Goal: Check status: Check status

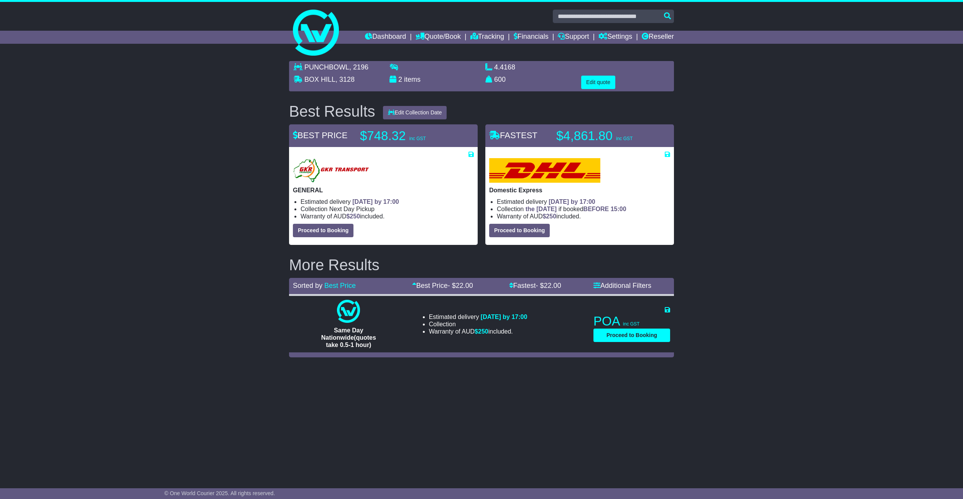
click at [435, 38] on link "Quote/Book" at bounding box center [438, 37] width 45 height 13
click at [435, 48] on link "Domestic" at bounding box center [446, 50] width 61 height 8
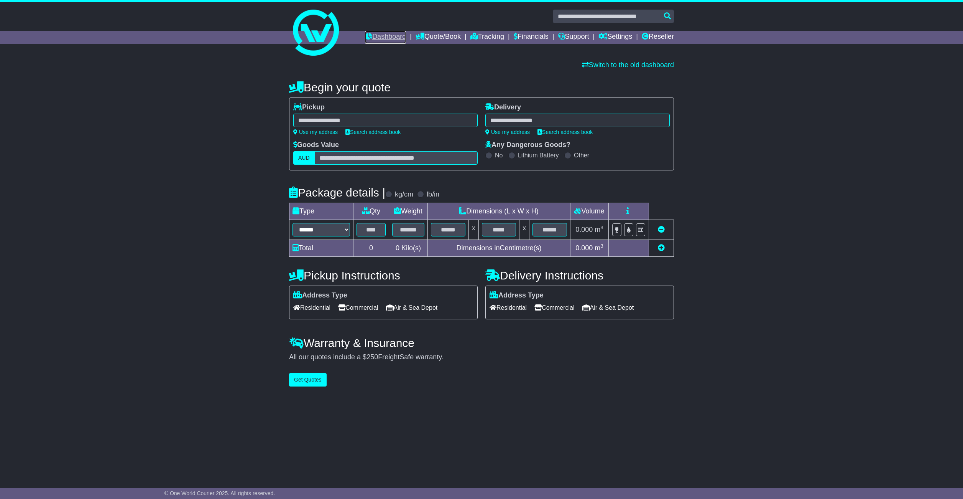
click at [383, 36] on link "Dashboard" at bounding box center [385, 37] width 41 height 13
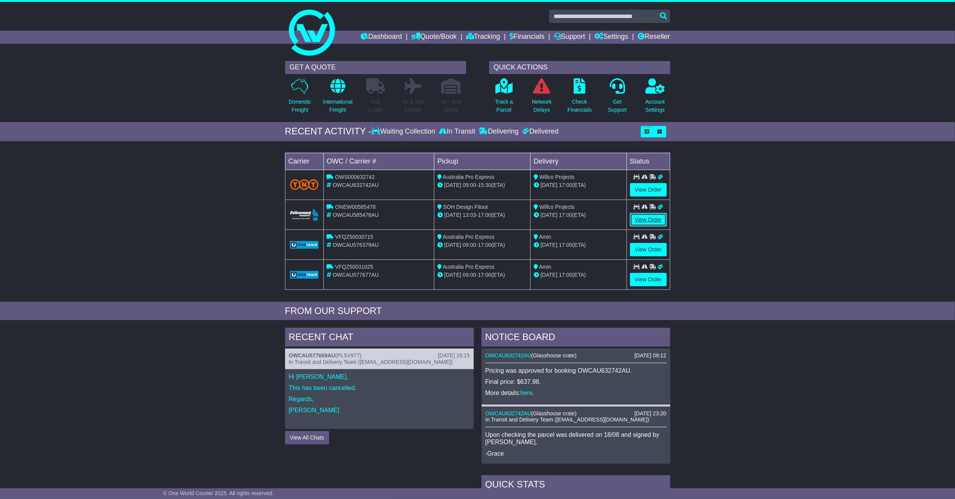
click at [642, 219] on link "View Order" at bounding box center [648, 219] width 37 height 13
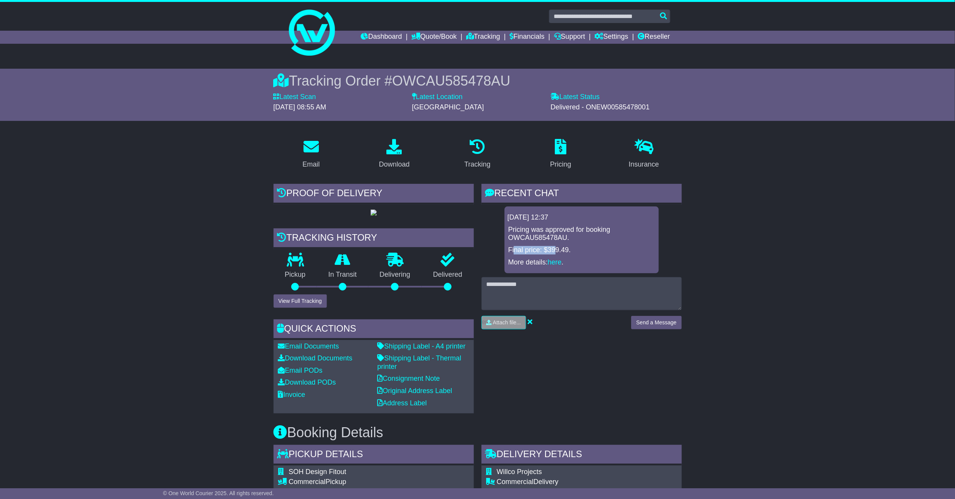
drag, startPoint x: 516, startPoint y: 245, endPoint x: 570, endPoint y: 249, distance: 54.2
click at [556, 249] on p "Final price: $399.49." at bounding box center [581, 250] width 146 height 8
click at [579, 249] on p "Final price: $399.49." at bounding box center [581, 250] width 146 height 8
click at [377, 216] on img at bounding box center [373, 212] width 6 height 6
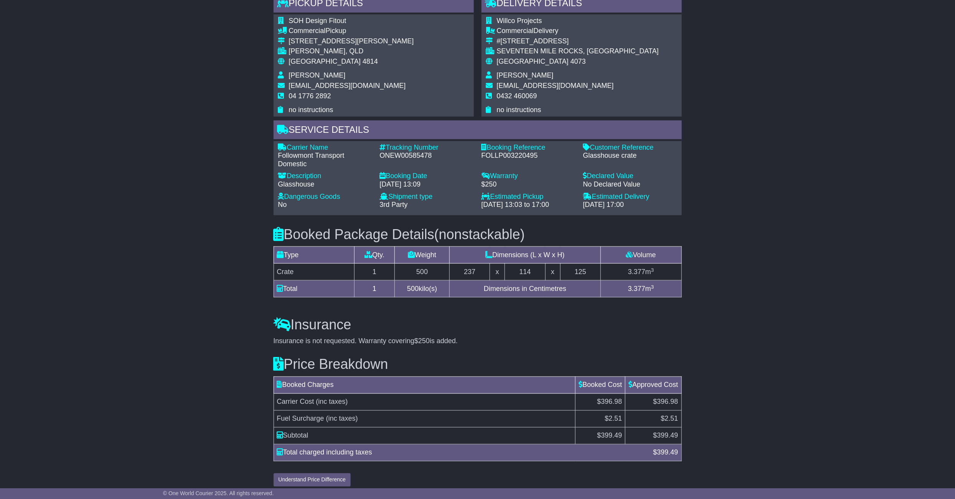
scroll to position [371, 0]
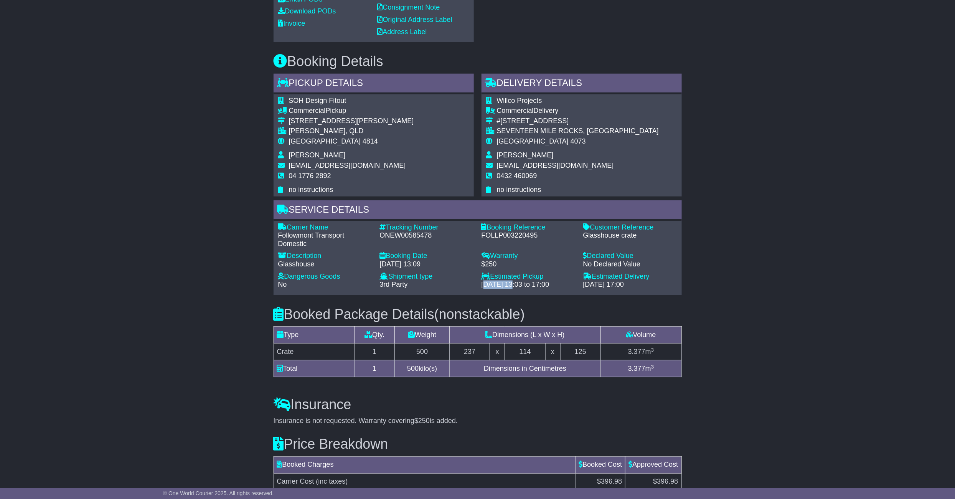
drag, startPoint x: 484, startPoint y: 351, endPoint x: 513, endPoint y: 352, distance: 29.2
click at [513, 289] on div "[DATE] 13:03 to 17:00" at bounding box center [528, 284] width 94 height 8
click at [539, 289] on div "[DATE] 13:03 to 17:00" at bounding box center [528, 284] width 94 height 8
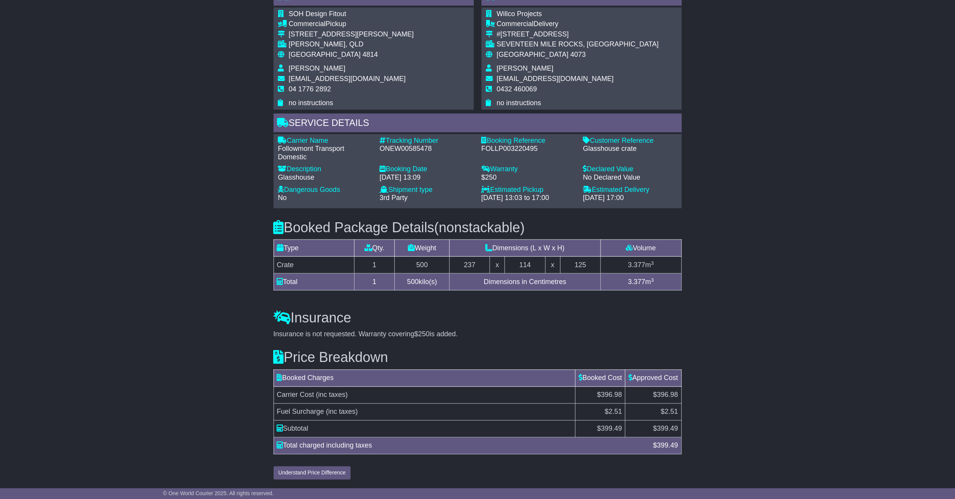
scroll to position [524, 0]
click at [215, 237] on div "Email Download Tracking Pricing Insurance" at bounding box center [477, 79] width 955 height 808
click at [235, 252] on div "Email Download Tracking Pricing Insurance" at bounding box center [477, 79] width 955 height 808
